Goal: Register for event/course

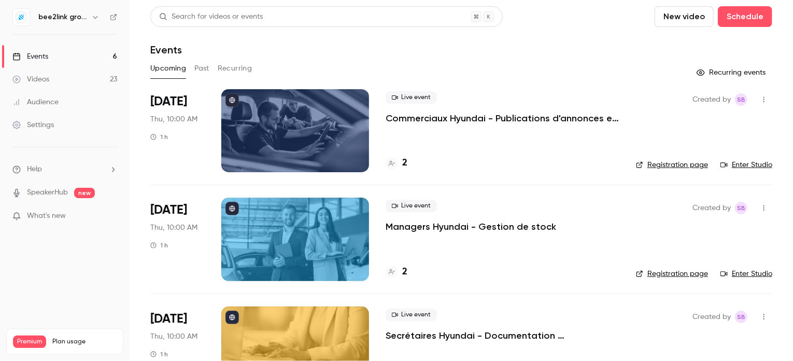
click at [76, 21] on h6 "bee2link group - Formation continue Hyundai" at bounding box center [62, 17] width 49 height 10
click at [87, 19] on div "bee2link group - Formation continue Hyundai" at bounding box center [69, 17] width 63 height 12
click at [91, 17] on icon "button" at bounding box center [95, 17] width 8 height 8
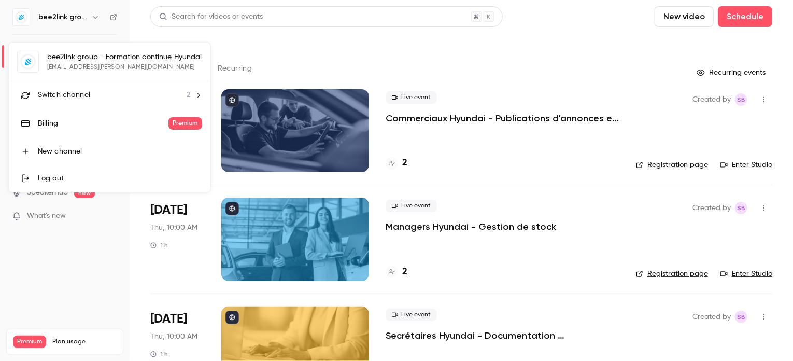
click at [80, 61] on div "bee2link group - Formation continue Hyundai [EMAIL_ADDRESS][PERSON_NAME][DOMAIN…" at bounding box center [110, 117] width 202 height 149
click at [324, 55] on div at bounding box center [396, 180] width 793 height 361
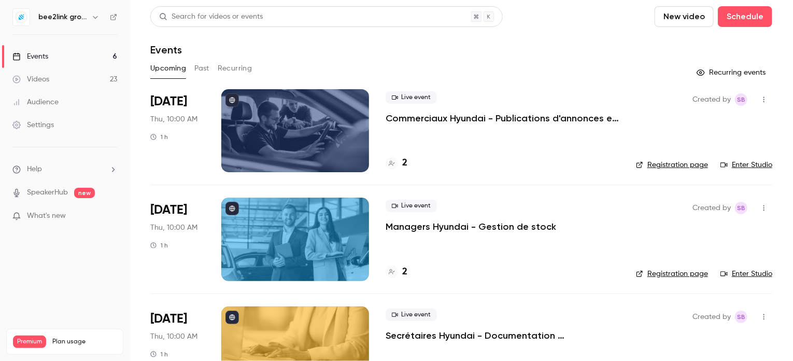
click at [760, 101] on icon "button" at bounding box center [764, 99] width 8 height 7
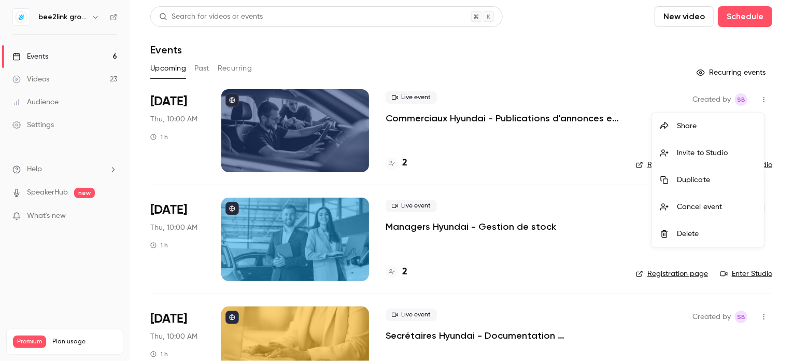
click at [706, 154] on div "Invite to Studio" at bounding box center [716, 153] width 79 height 10
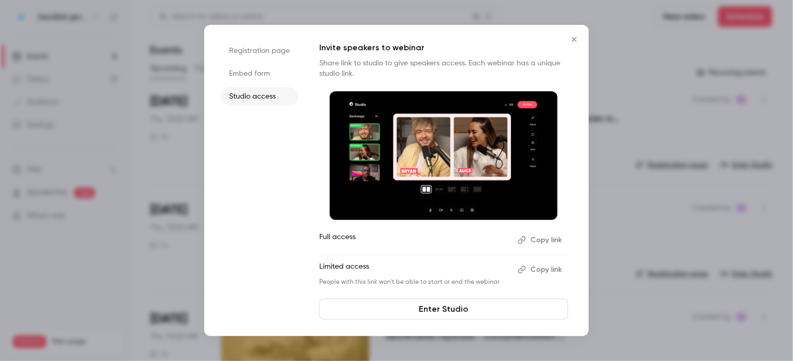
click at [448, 307] on link "Enter Studio" at bounding box center [443, 309] width 249 height 21
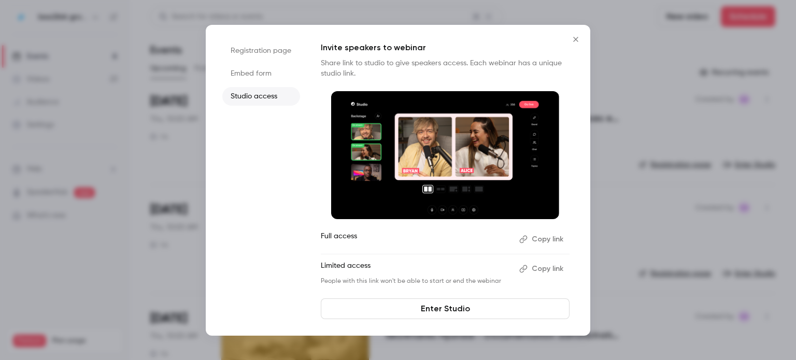
click at [638, 60] on div at bounding box center [398, 180] width 796 height 360
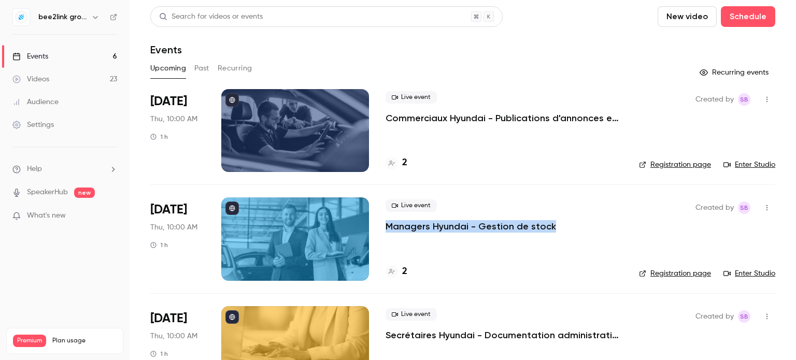
drag, startPoint x: 554, startPoint y: 229, endPoint x: 385, endPoint y: 226, distance: 168.5
click at [385, 226] on li "[DATE] Thu, 10:00 AM 1 h Live event Managers Hyundai - Gestion de stock 2 Creat…" at bounding box center [462, 239] width 625 height 108
click at [615, 231] on li "[DATE] Thu, 10:00 AM 1 h Live event Managers Hyundai - Gestion de stock 2 Creat…" at bounding box center [462, 239] width 625 height 108
drag, startPoint x: 543, startPoint y: 228, endPoint x: 476, endPoint y: 227, distance: 66.9
click at [476, 227] on div "Live event Managers Hyundai - Gestion de stock" at bounding box center [504, 216] width 237 height 33
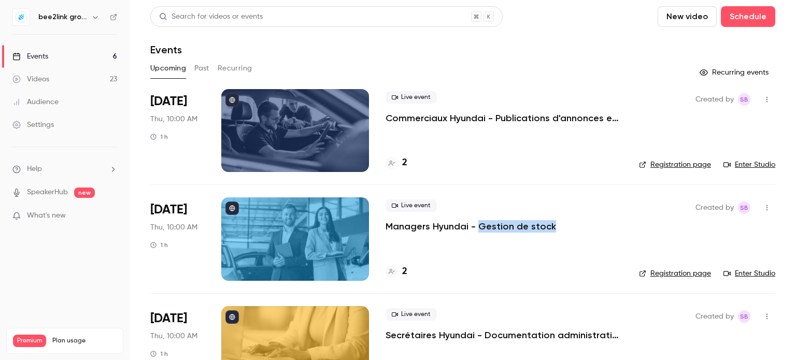
click at [558, 230] on div "Live event Managers Hyundai - Gestion de stock" at bounding box center [504, 216] width 237 height 33
